Goal: Check status: Check status

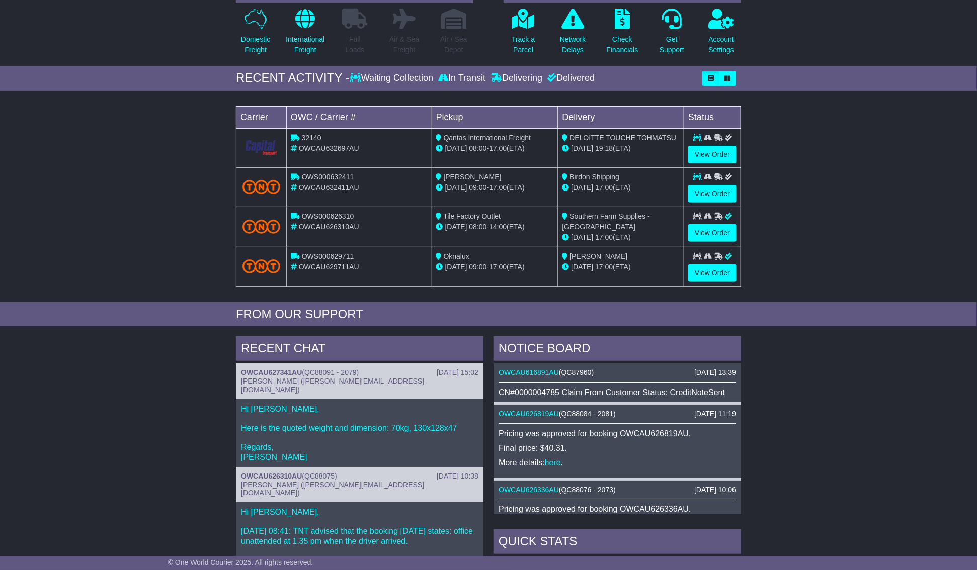
scroll to position [226, 0]
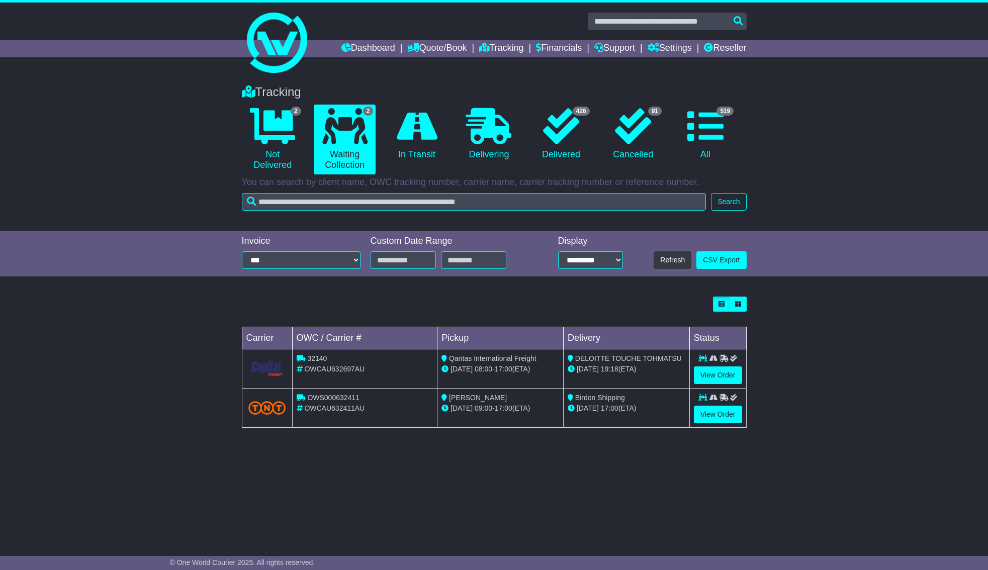
click at [395, 212] on div "Tracking 2 Not Delivered 2 Waiting Collection 0 In Transit 0 Delivering 426 91" at bounding box center [494, 145] width 515 height 141
click at [731, 206] on button "Search" at bounding box center [728, 202] width 35 height 18
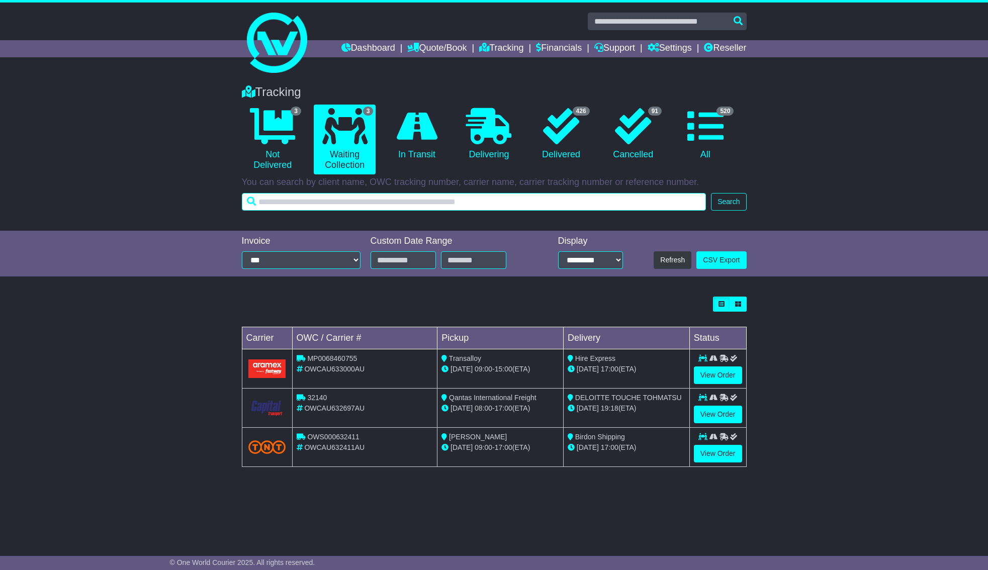
click at [411, 207] on input "text" at bounding box center [474, 202] width 465 height 18
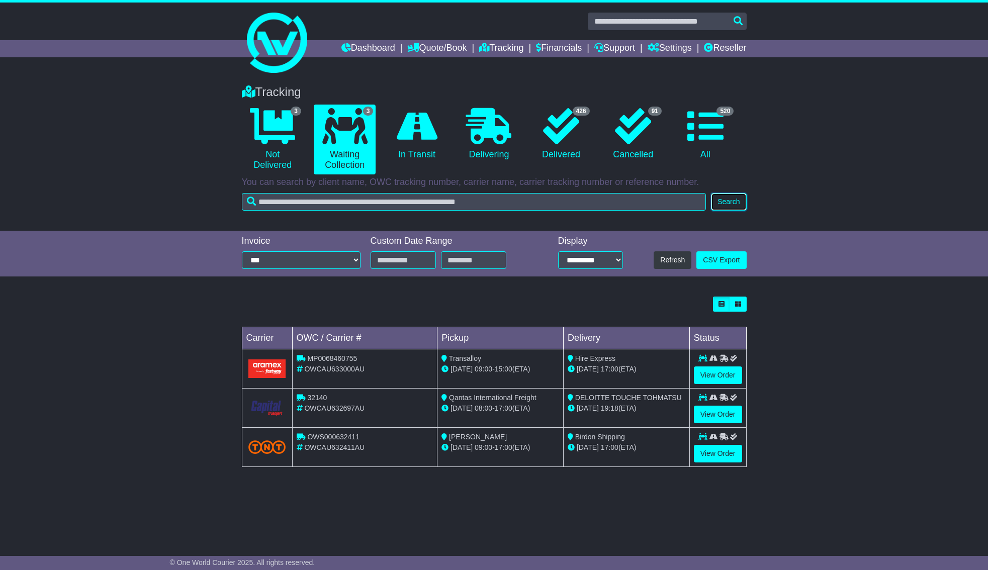
click at [741, 198] on button "Search" at bounding box center [728, 202] width 35 height 18
click at [857, 354] on div "Loading... No bookings found Carrier OWC / Carrier # Pickup Delivery Status MP0…" at bounding box center [494, 387] width 988 height 191
click at [719, 449] on link "View Order" at bounding box center [718, 454] width 48 height 18
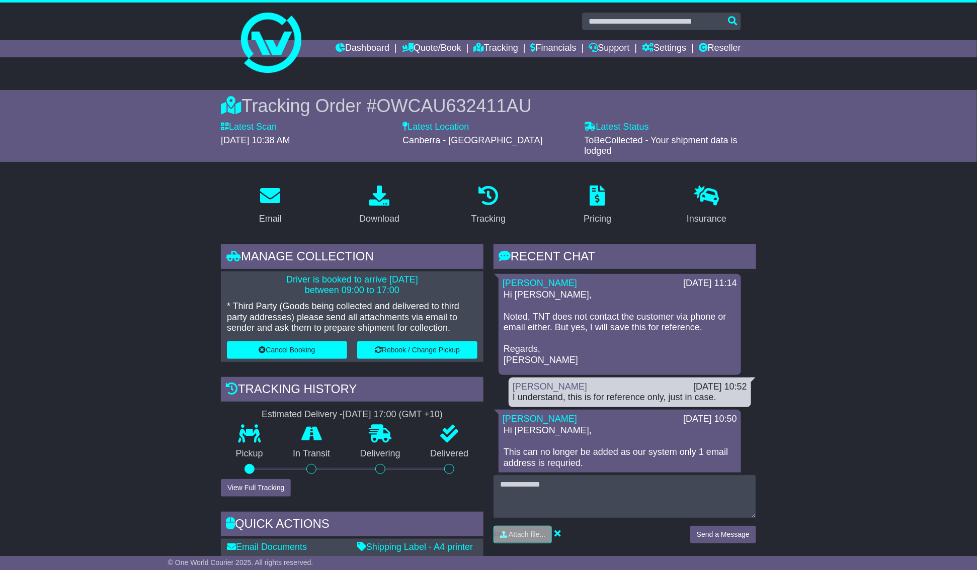
click at [435, 98] on span "OWCAU632411AU" at bounding box center [454, 106] width 155 height 21
copy span "OWCAU632411AU"
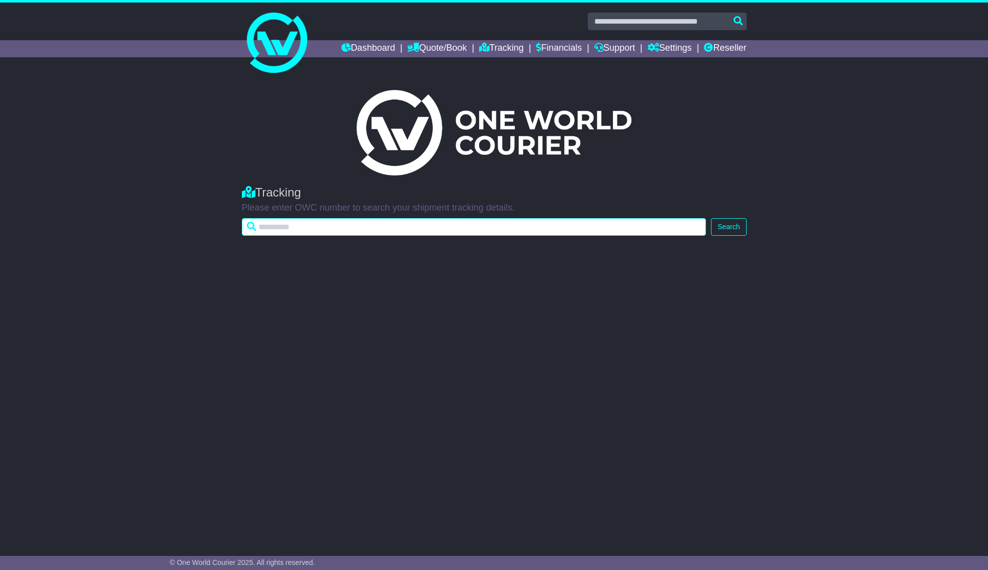
paste input "**********"
click at [315, 231] on input "**********" at bounding box center [474, 227] width 465 height 18
type input "**********"
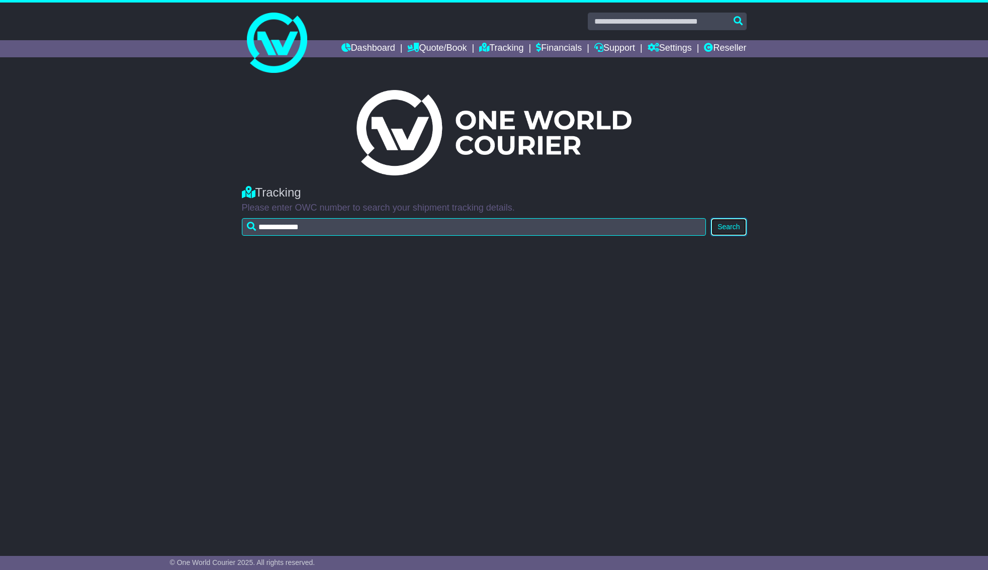
click at [730, 221] on button "Search" at bounding box center [728, 227] width 35 height 18
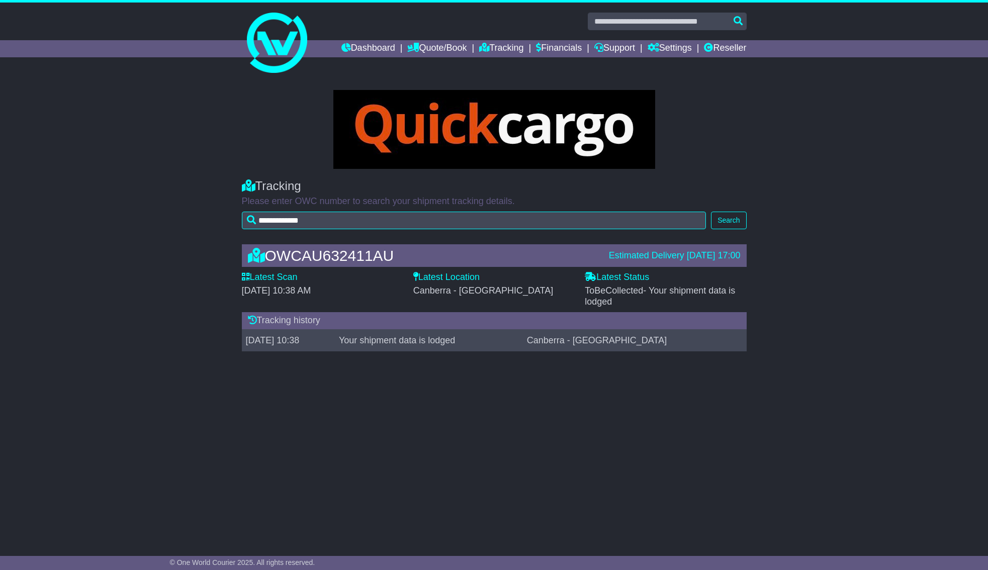
drag, startPoint x: 843, startPoint y: 286, endPoint x: 833, endPoint y: 288, distance: 10.4
click at [843, 287] on div "OWCAU632411AU Estimated Delivery [DATE] 17:00 Latest Scan [DATE] 10:38 AM Lates…" at bounding box center [494, 300] width 988 height 132
click at [794, 343] on div "OWCAU632411AU Estimated Delivery [DATE] 17:00 Latest Scan [DATE] 10:38 AM Lates…" at bounding box center [494, 300] width 988 height 132
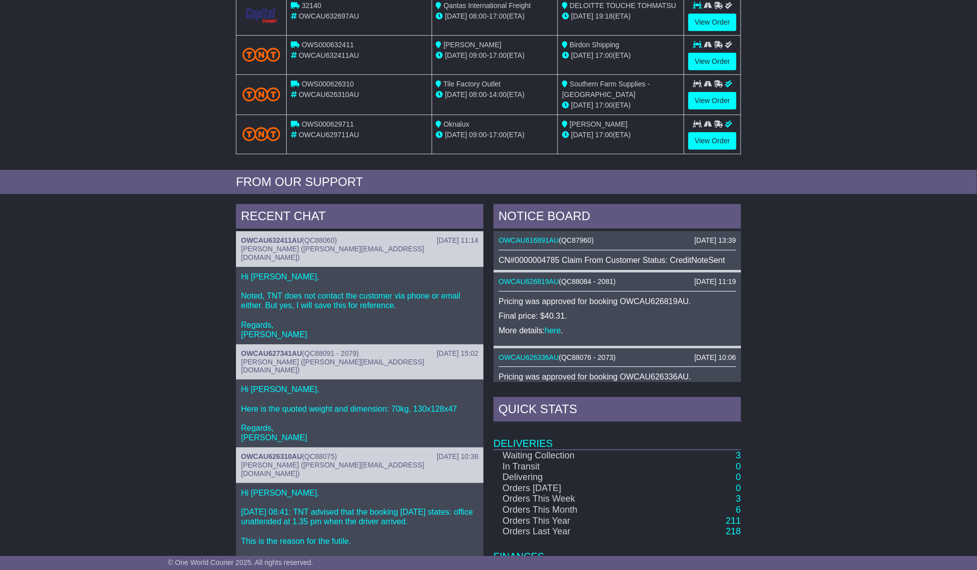
scroll to position [314, 0]
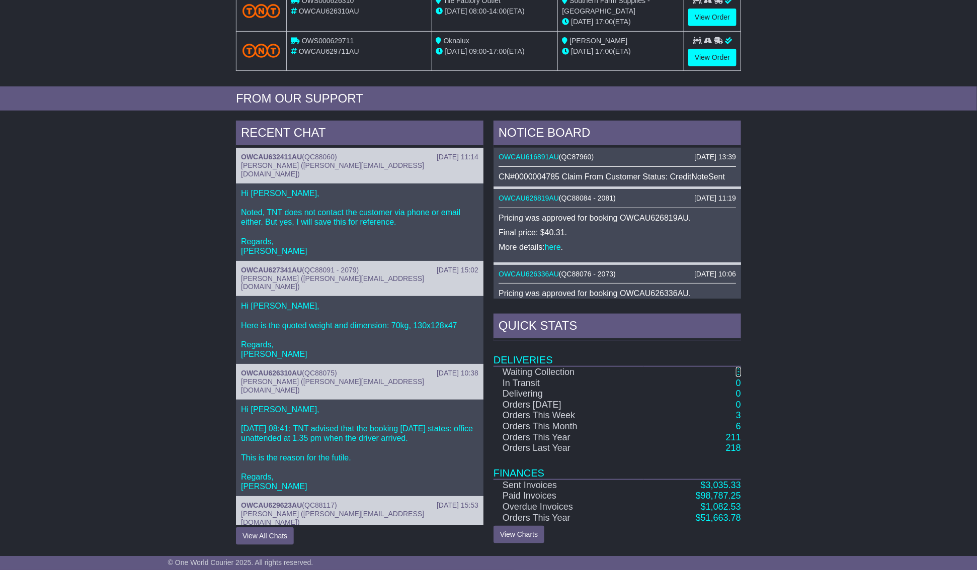
click at [738, 373] on link "3" at bounding box center [738, 372] width 5 height 10
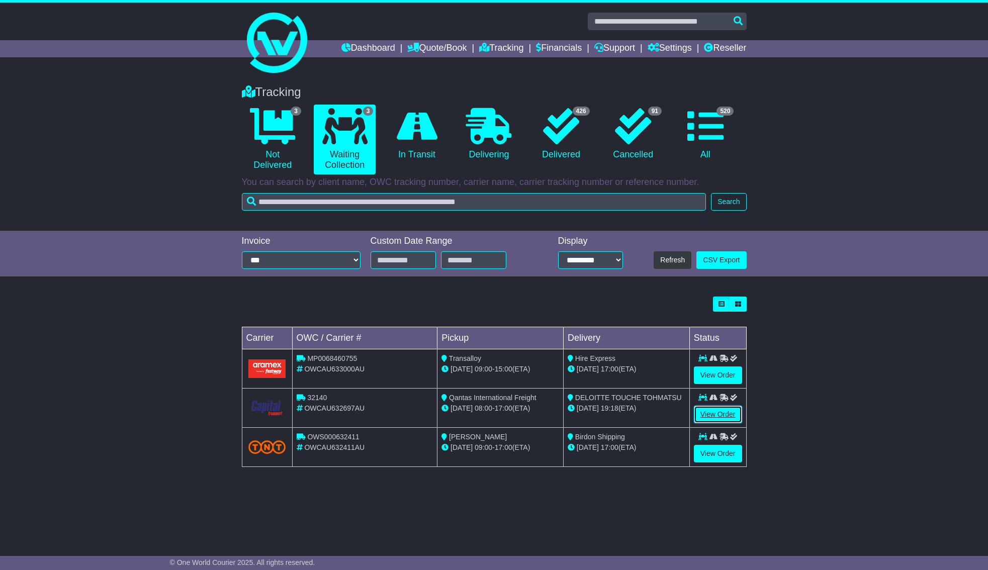
click at [734, 412] on link "View Order" at bounding box center [718, 415] width 48 height 18
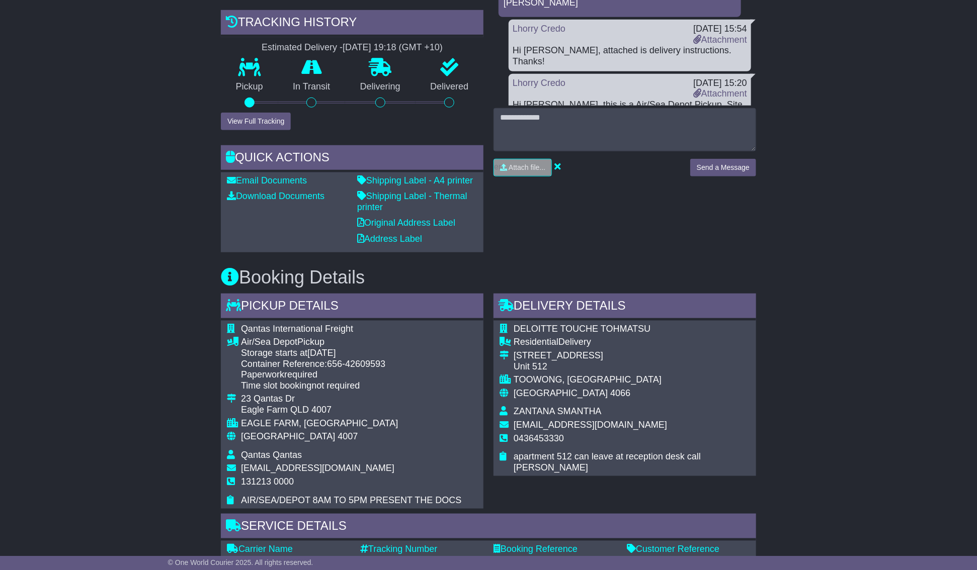
scroll to position [302, 0]
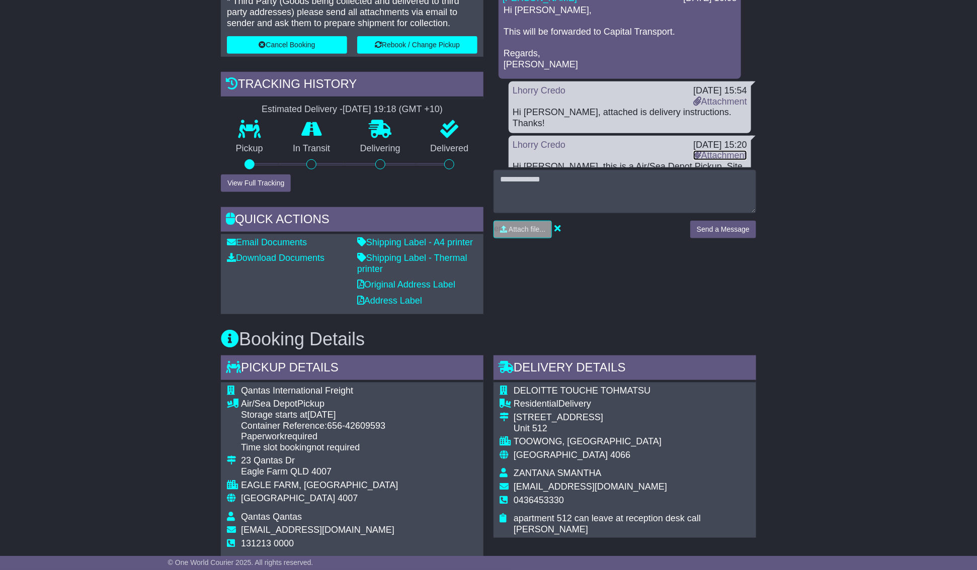
click at [723, 150] on link "Attachment" at bounding box center [720, 155] width 54 height 10
